Goal: Task Accomplishment & Management: Use online tool/utility

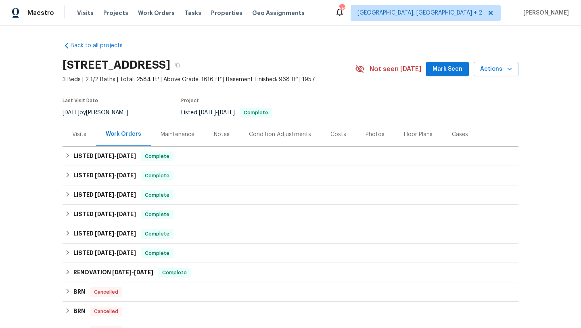
click at [184, 139] on div "Maintenance" at bounding box center [177, 134] width 53 height 24
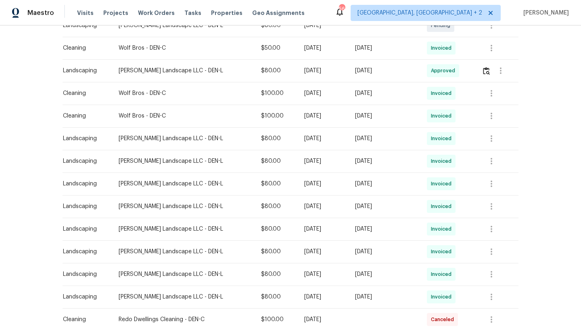
scroll to position [255, 0]
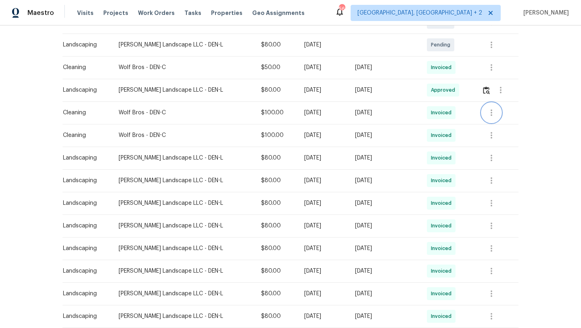
click at [493, 106] on button "button" at bounding box center [491, 112] width 19 height 19
click at [497, 123] on li "View details" at bounding box center [510, 125] width 56 height 13
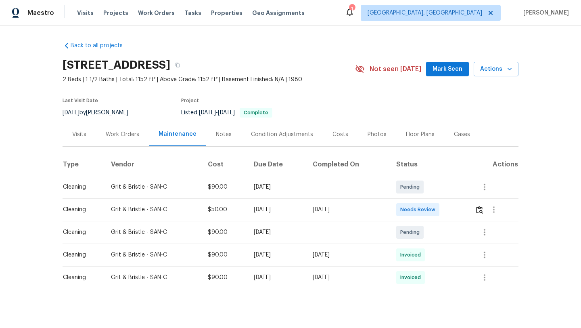
scroll to position [9, 0]
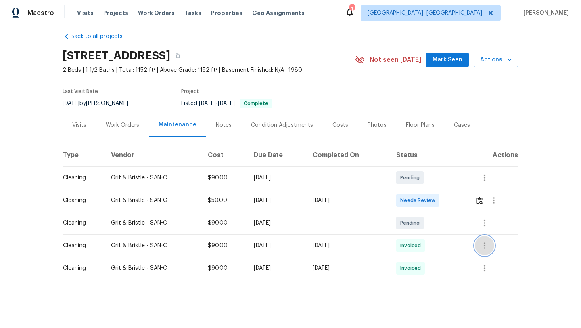
click at [487, 246] on icon "button" at bounding box center [485, 245] width 10 height 10
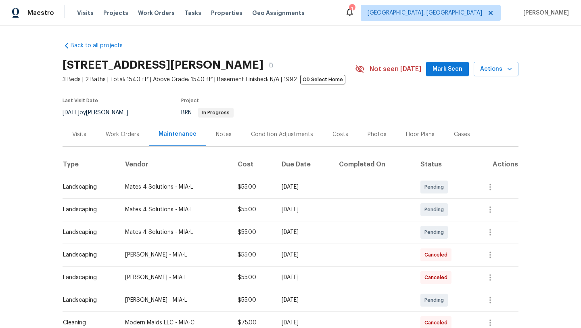
scroll to position [123, 0]
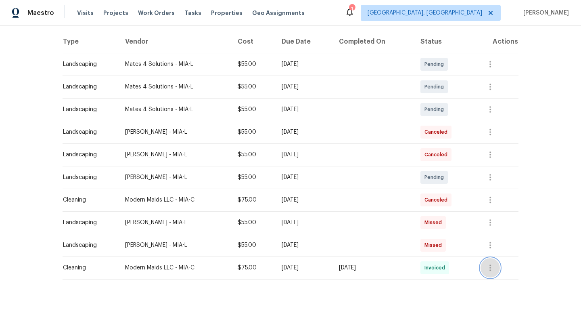
click at [495, 263] on icon "button" at bounding box center [490, 268] width 10 height 10
click at [501, 276] on li "View details" at bounding box center [513, 280] width 56 height 13
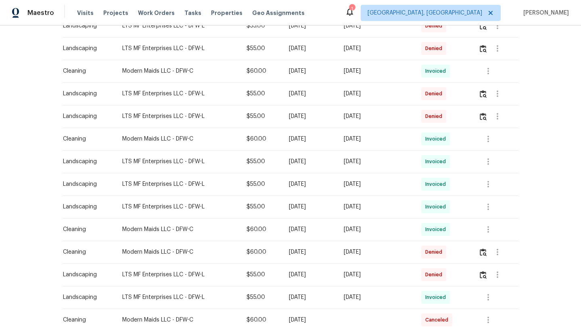
scroll to position [476, 0]
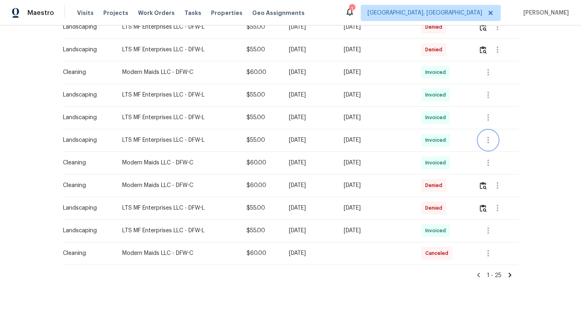
click at [486, 140] on icon "button" at bounding box center [488, 140] width 10 height 10
click at [533, 92] on div at bounding box center [290, 164] width 581 height 328
click at [489, 161] on icon "button" at bounding box center [488, 163] width 10 height 10
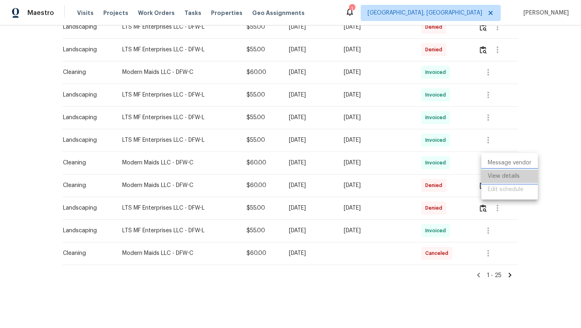
click at [489, 173] on li "View details" at bounding box center [509, 175] width 56 height 13
click at [559, 102] on div at bounding box center [290, 164] width 581 height 328
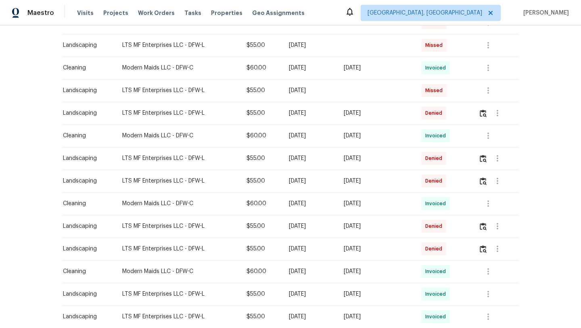
scroll to position [252, 0]
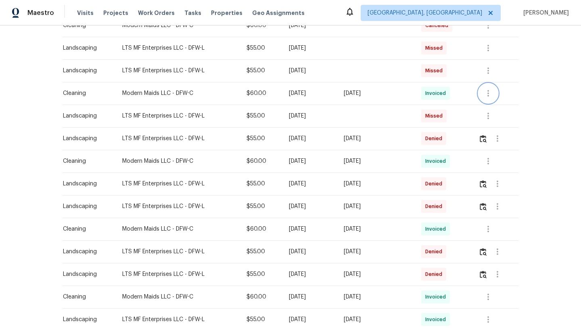
click at [490, 90] on icon "button" at bounding box center [488, 93] width 10 height 10
click at [495, 107] on li "View details" at bounding box center [509, 106] width 56 height 13
click at [524, 172] on div at bounding box center [290, 164] width 581 height 328
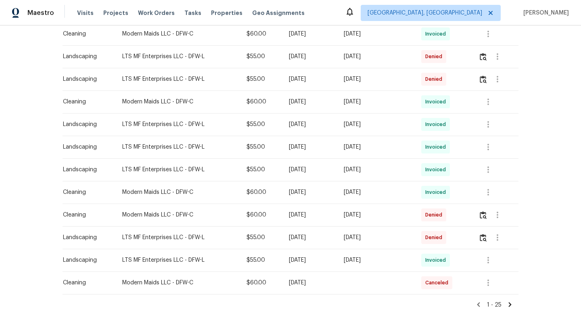
scroll to position [476, 0]
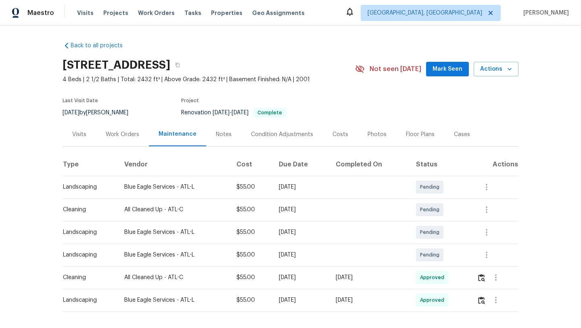
scroll to position [32, 0]
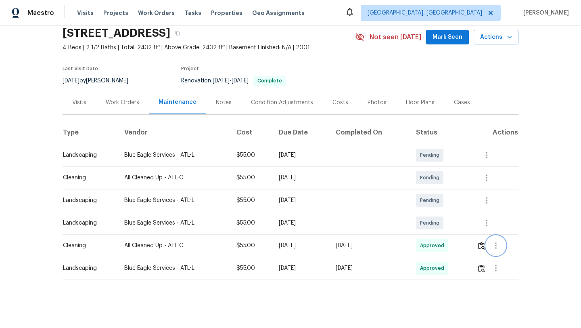
click at [499, 246] on icon "button" at bounding box center [496, 245] width 10 height 10
click at [499, 255] on li "View details" at bounding box center [517, 258] width 56 height 13
click at [552, 175] on div at bounding box center [290, 164] width 581 height 328
click at [524, 242] on div "Back to all projects [STREET_ADDRESS] 4 Beds | 2 1/2 Baths | Total: 2432 ft² | …" at bounding box center [290, 176] width 581 height 302
